Goal: Find specific fact: Find specific fact

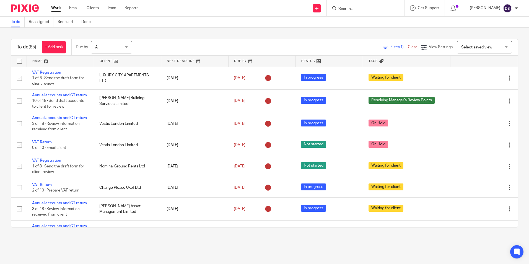
click at [357, 9] on input "Search" at bounding box center [363, 9] width 50 height 5
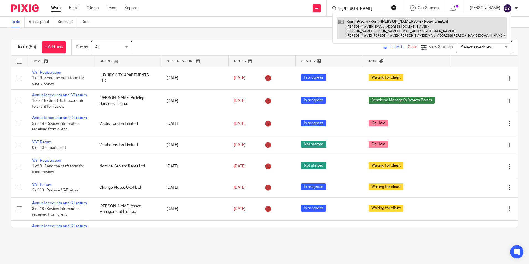
type input "9 [PERSON_NAME]"
click at [368, 32] on link at bounding box center [422, 28] width 170 height 22
click at [383, 29] on link at bounding box center [422, 28] width 170 height 22
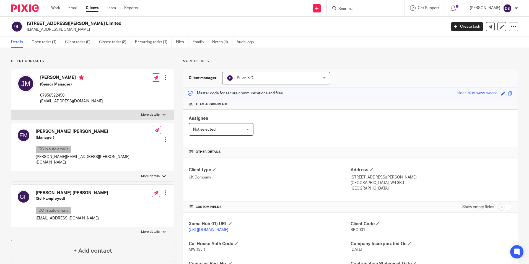
drag, startPoint x: 65, startPoint y: 29, endPoint x: 25, endPoint y: 30, distance: 39.9
click at [25, 30] on div "[STREET_ADDRESS][PERSON_NAME] Limited [EMAIL_ADDRESS][DOMAIN_NAME]" at bounding box center [227, 27] width 432 height 12
copy p "[EMAIL_ADDRESS][DOMAIN_NAME]"
